Goal: Transaction & Acquisition: Purchase product/service

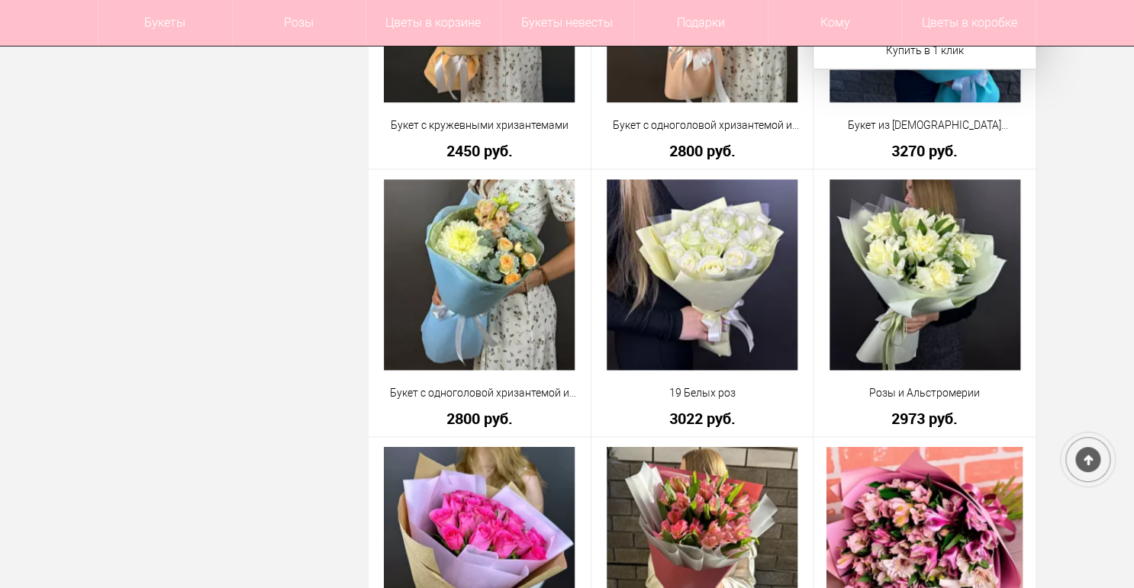
scroll to position [916, 0]
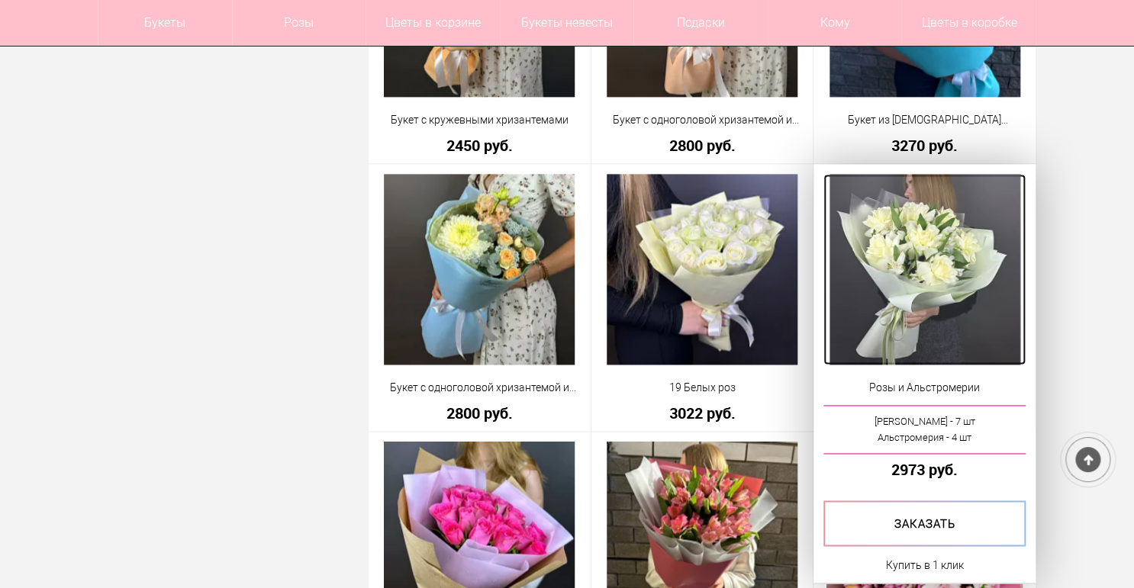
click at [922, 267] on img at bounding box center [924, 269] width 191 height 191
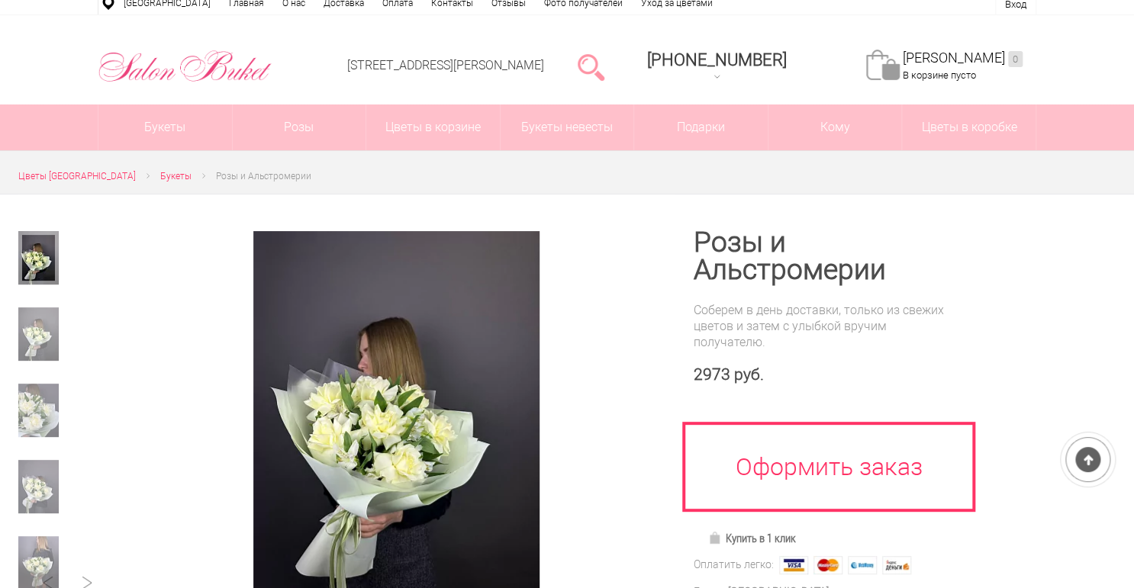
scroll to position [61, 0]
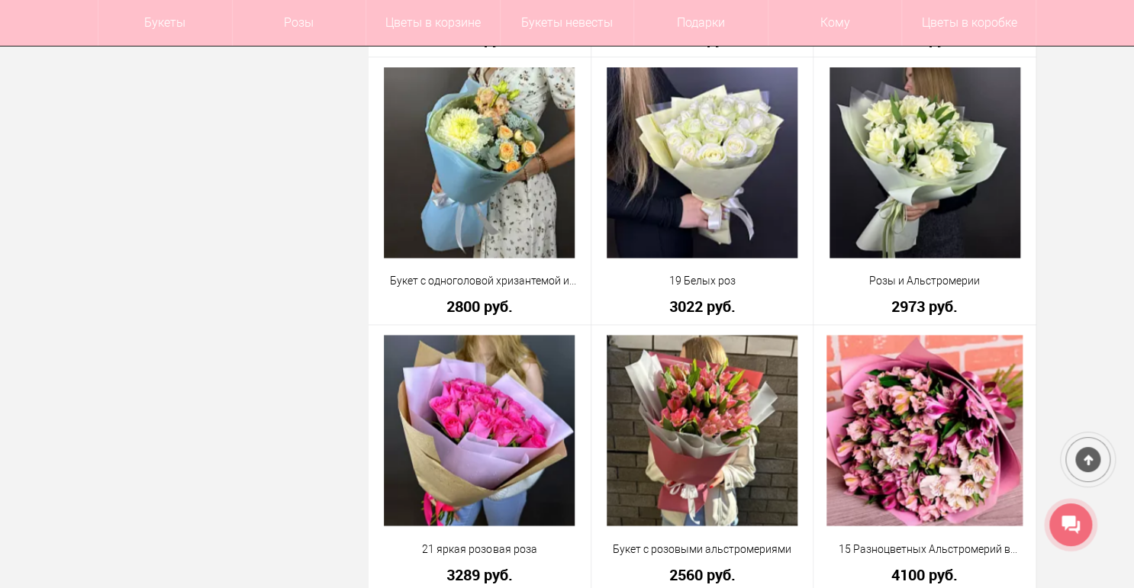
scroll to position [961, 0]
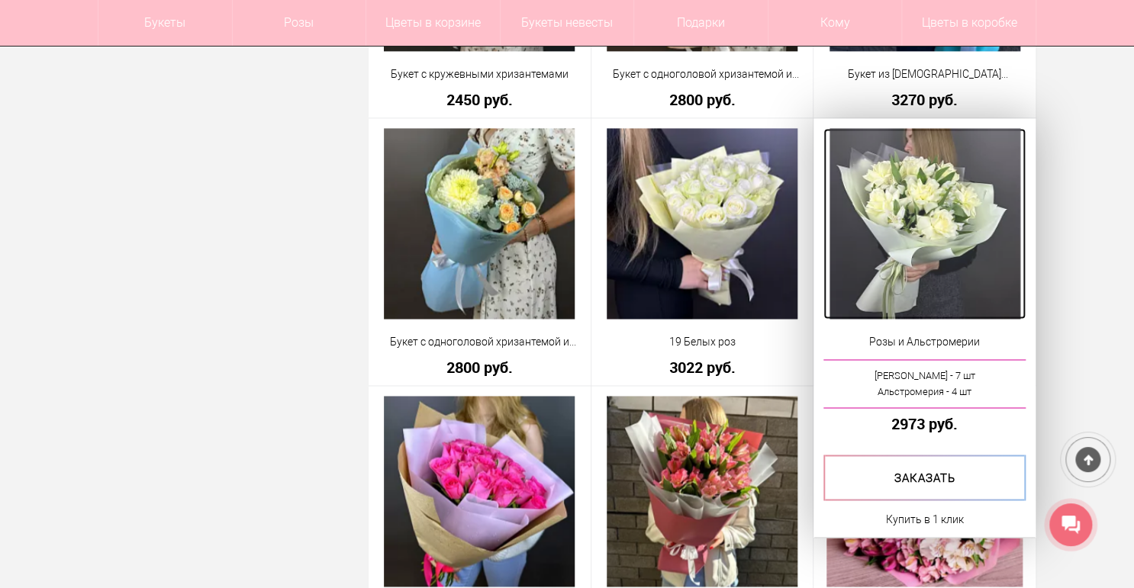
click at [896, 224] on img at bounding box center [924, 223] width 191 height 191
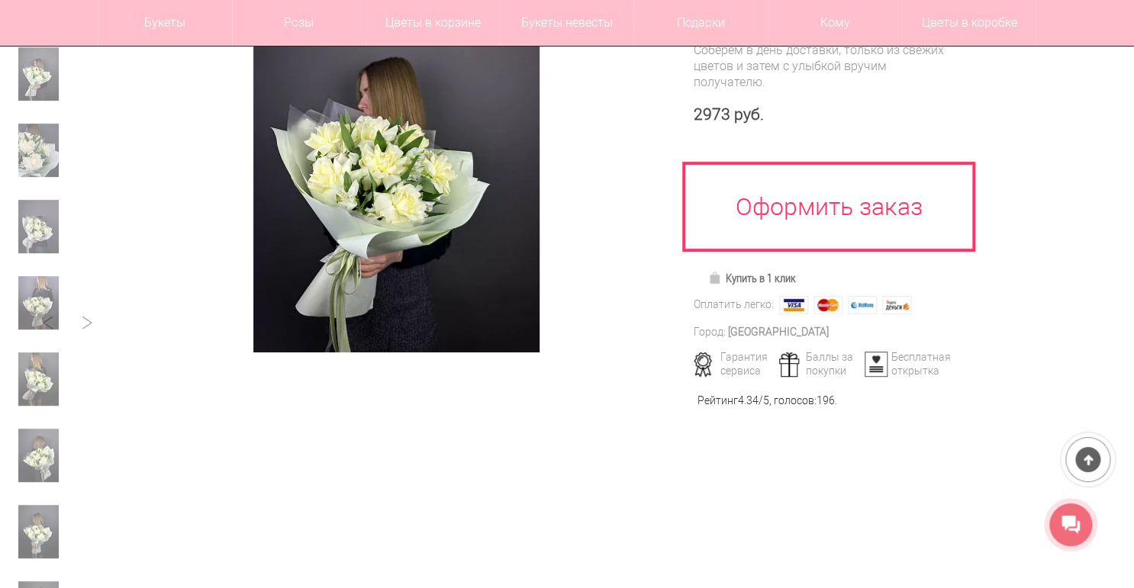
scroll to position [183, 0]
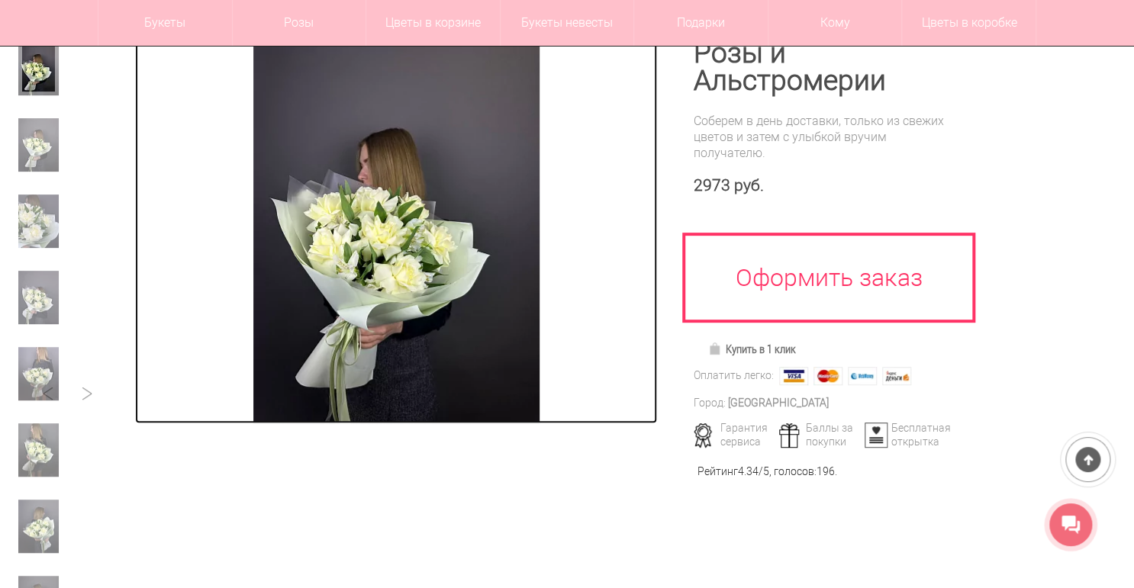
click at [414, 356] on img at bounding box center [396, 232] width 286 height 381
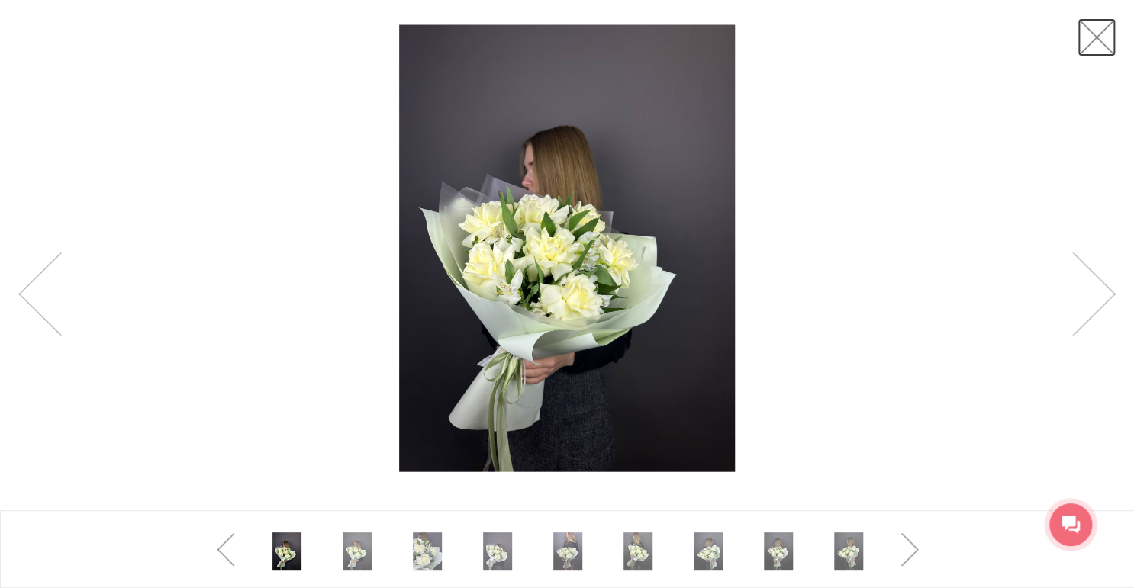
click at [1108, 44] on link at bounding box center [1096, 37] width 38 height 38
